Goal: Transaction & Acquisition: Book appointment/travel/reservation

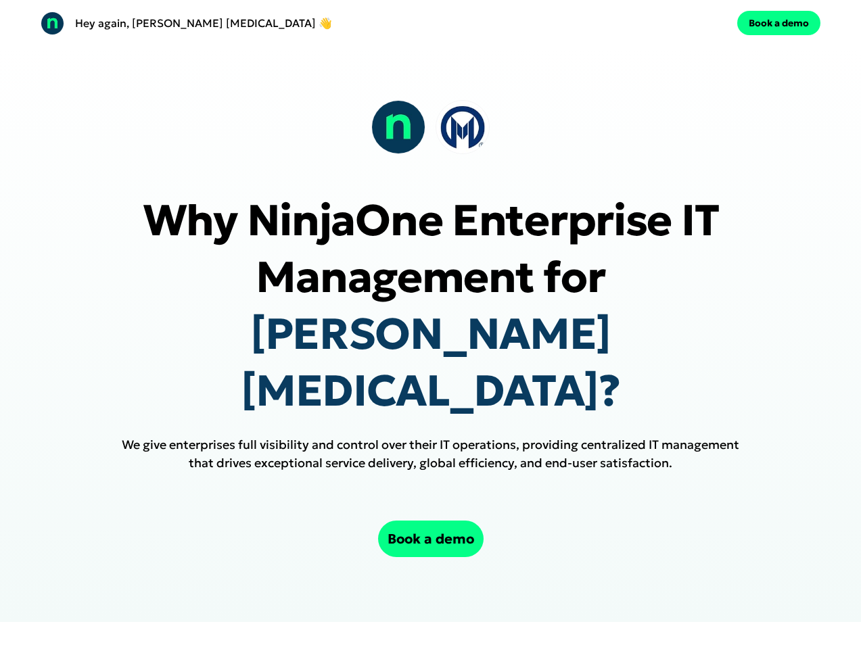
click at [430, 23] on div "Hey again, [PERSON_NAME] [MEDICAL_DATA] 👋 Book a demo" at bounding box center [430, 23] width 861 height 46
click at [233, 23] on p "Hey again, [PERSON_NAME] [MEDICAL_DATA] 👋" at bounding box center [203, 23] width 257 height 16
click at [628, 23] on div "Book a demo" at bounding box center [628, 23] width 385 height 24
click at [779, 23] on button "Book a demo" at bounding box center [778, 23] width 83 height 24
click at [430, 127] on div at bounding box center [430, 127] width 118 height 54
